Goal: Check status

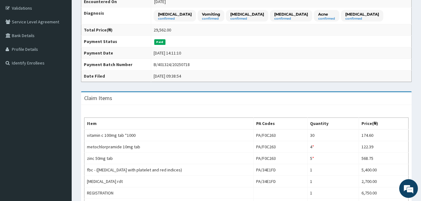
scroll to position [138, 0]
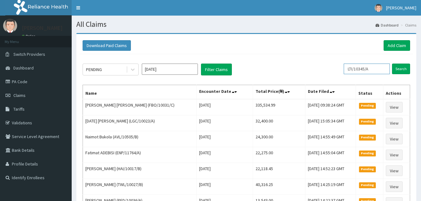
drag, startPoint x: 0, startPoint y: 0, endPoint x: 323, endPoint y: 73, distance: 331.0
click at [323, 73] on div "PENDING [DATE] Filter Claims LTI/10345/A Search" at bounding box center [247, 70] width 328 height 12
paste input "SRF/1006"
type input "SRF/10065/A"
click at [403, 67] on input "Search" at bounding box center [401, 69] width 18 height 11
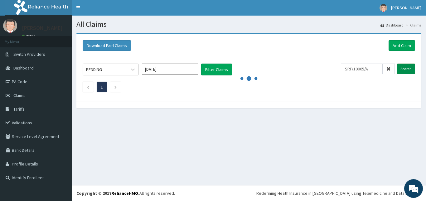
click at [406, 71] on input "Search" at bounding box center [406, 69] width 18 height 11
